Goal: Navigation & Orientation: Find specific page/section

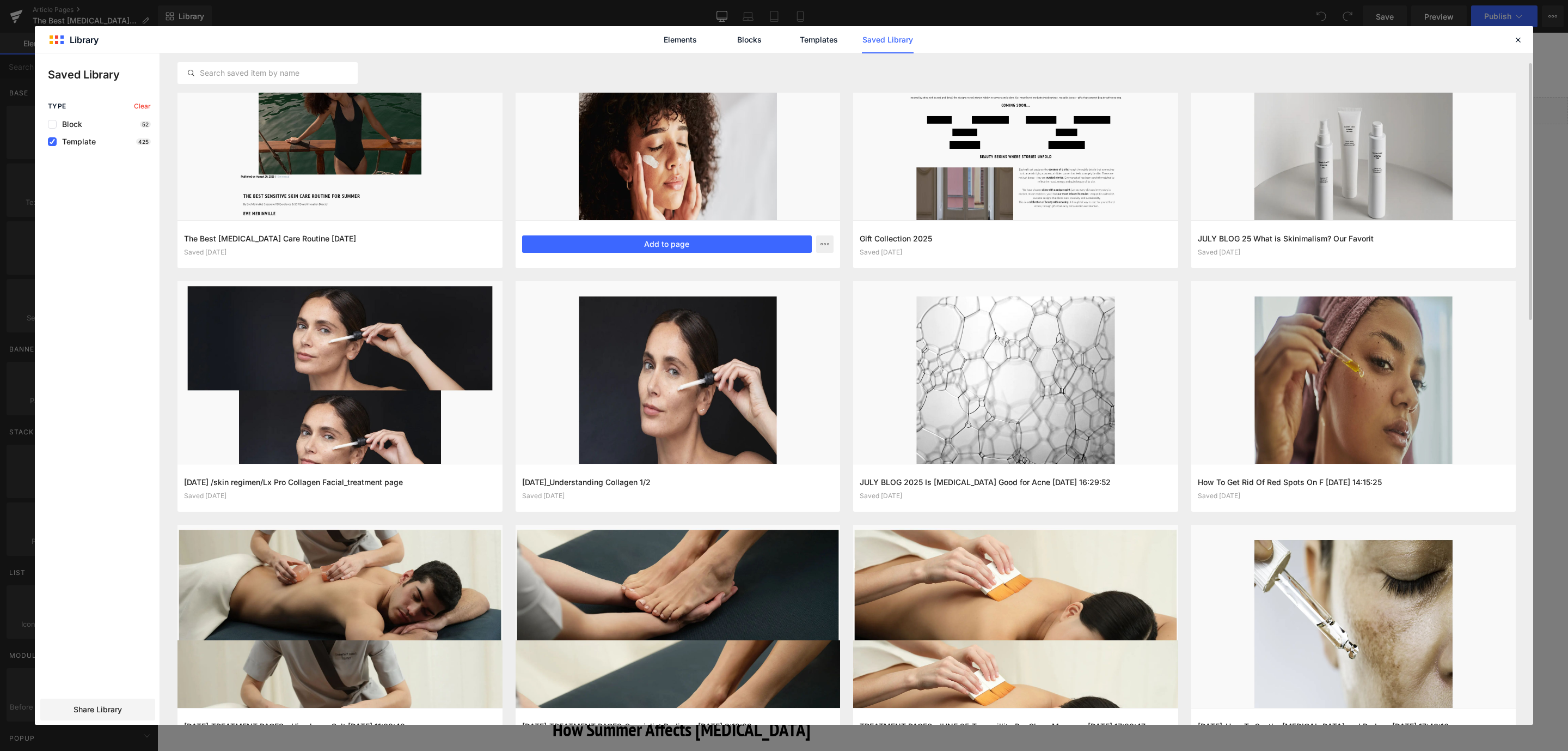
scroll to position [57, 0]
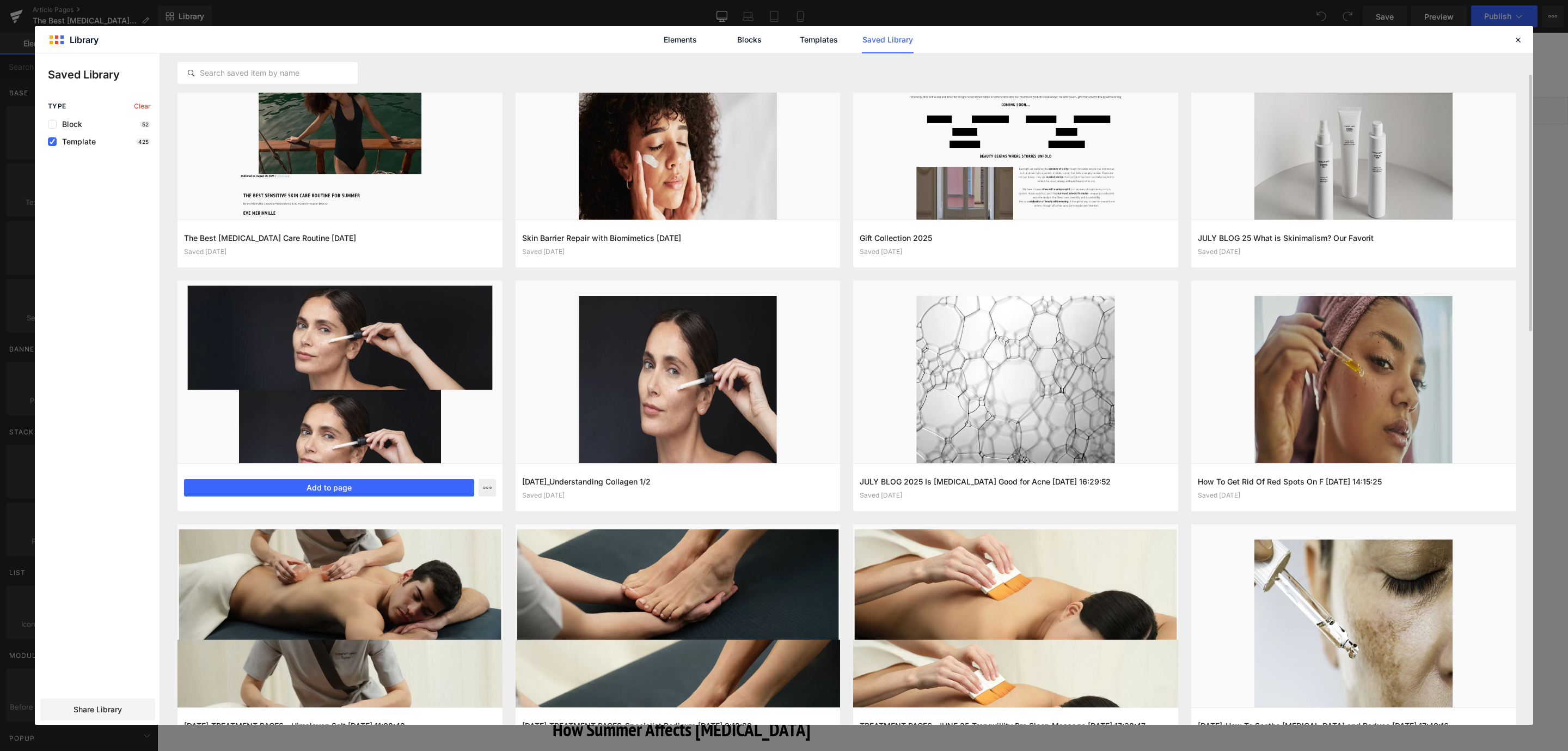
click at [284, 498] on div "[DATE] /skin regimen/Lx Pro Collagen Facial_treatment page Saved [DATE] Add to …" at bounding box center [340, 487] width 325 height 48
click at [1521, 41] on icon at bounding box center [1518, 40] width 9 height 9
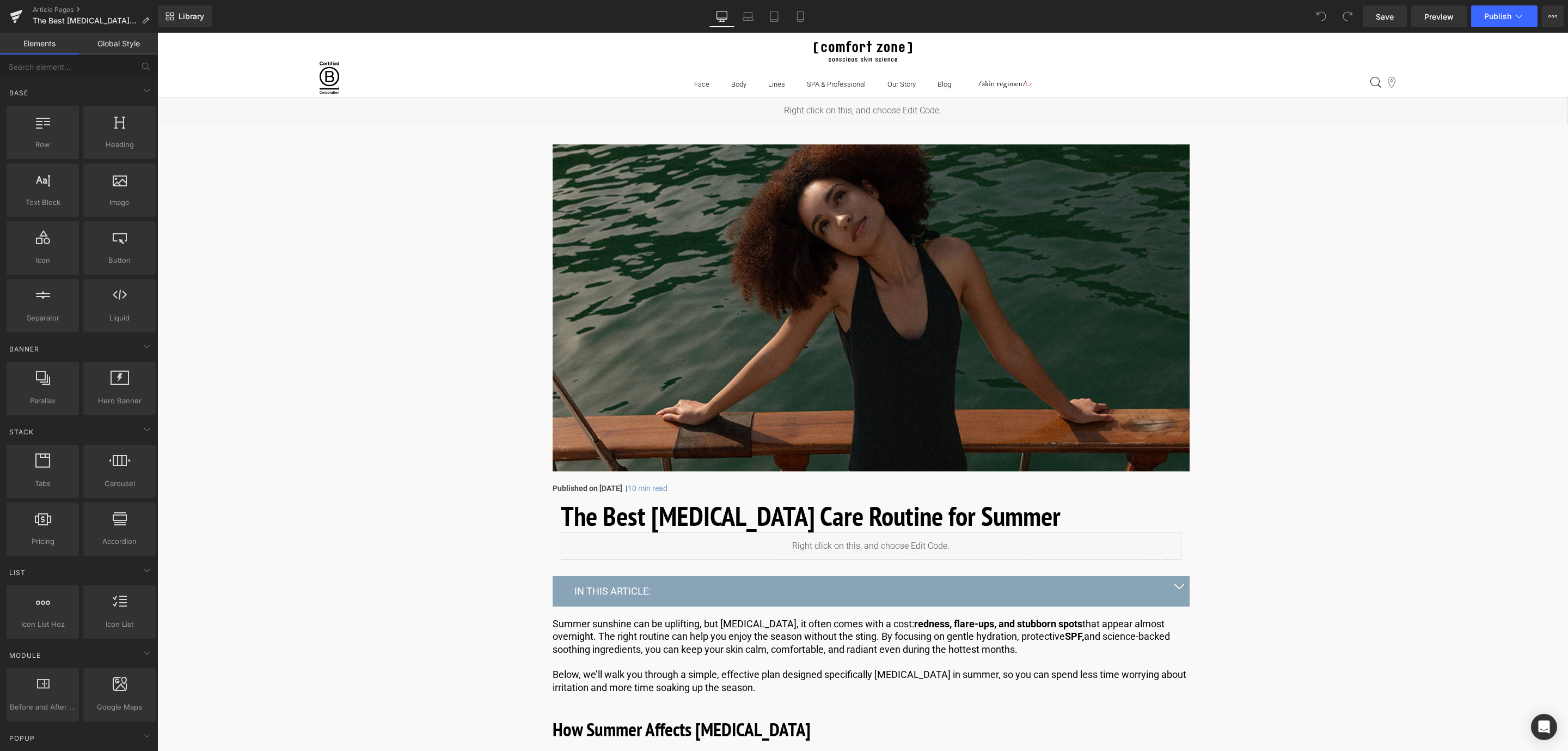
click at [40, 4] on div "Article Pages The Best [MEDICAL_DATA] Care Routine for Summer" at bounding box center [79, 16] width 158 height 33
click at [41, 7] on link "Article Pages" at bounding box center [95, 9] width 125 height 8
